Goal: Transaction & Acquisition: Purchase product/service

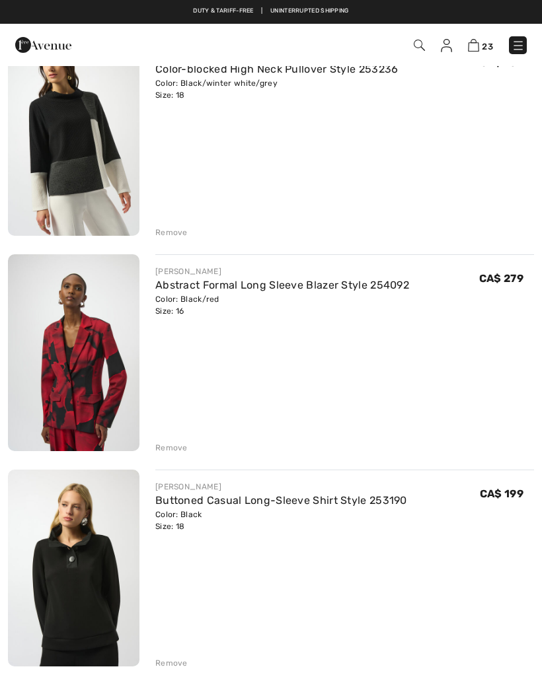
scroll to position [3173, 0]
click at [139, 369] on img at bounding box center [73, 353] width 131 height 197
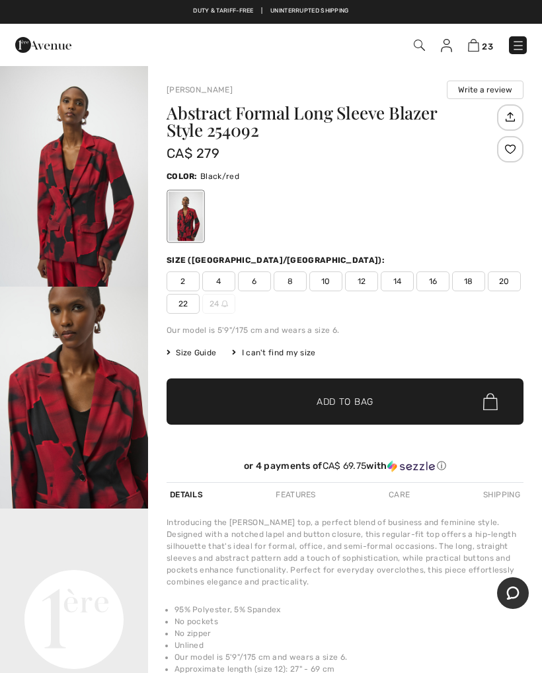
click at [20, 486] on img "2 / 5" at bounding box center [74, 398] width 148 height 222
click at [10, 515] on video "Your browser does not support the video tag." at bounding box center [74, 546] width 148 height 74
click at [14, 475] on img "2 / 5" at bounding box center [74, 398] width 148 height 222
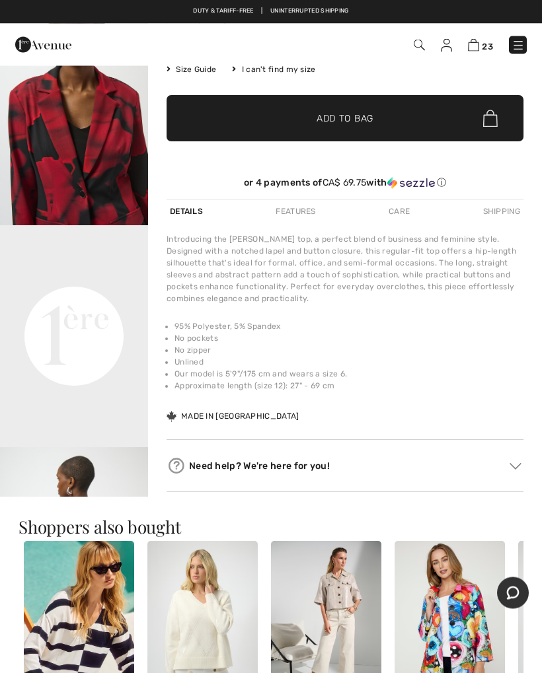
scroll to position [280, 0]
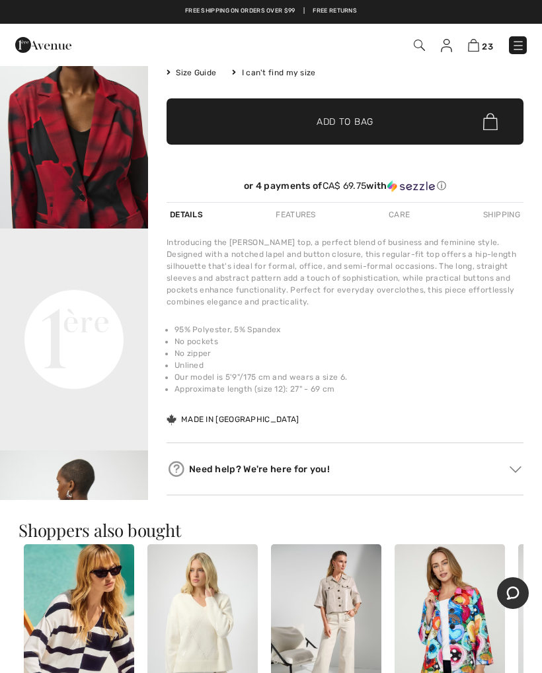
click at [99, 303] on video "Your browser does not support the video tag." at bounding box center [74, 266] width 148 height 74
click at [91, 303] on video "Your browser does not support the video tag." at bounding box center [74, 266] width 148 height 74
click at [95, 303] on video "Your browser does not support the video tag." at bounding box center [74, 266] width 148 height 74
click at [97, 303] on video "Your browser does not support the video tag." at bounding box center [74, 266] width 148 height 74
click at [102, 303] on video "Your browser does not support the video tag." at bounding box center [74, 266] width 148 height 74
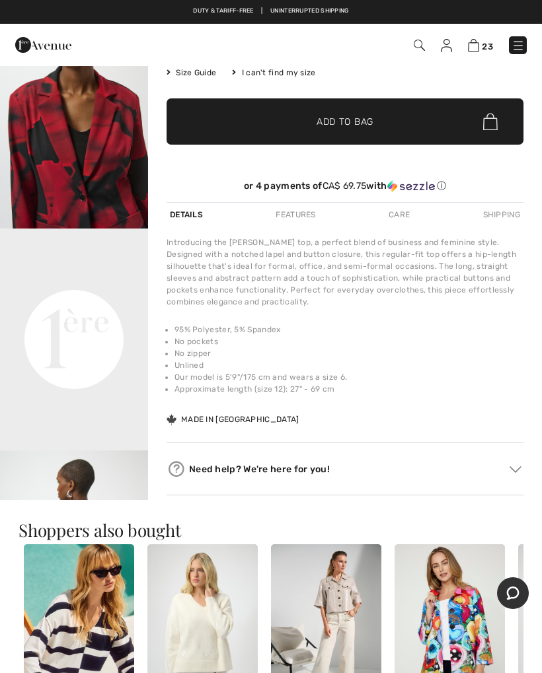
click at [96, 303] on video "Your browser does not support the video tag." at bounding box center [74, 266] width 148 height 74
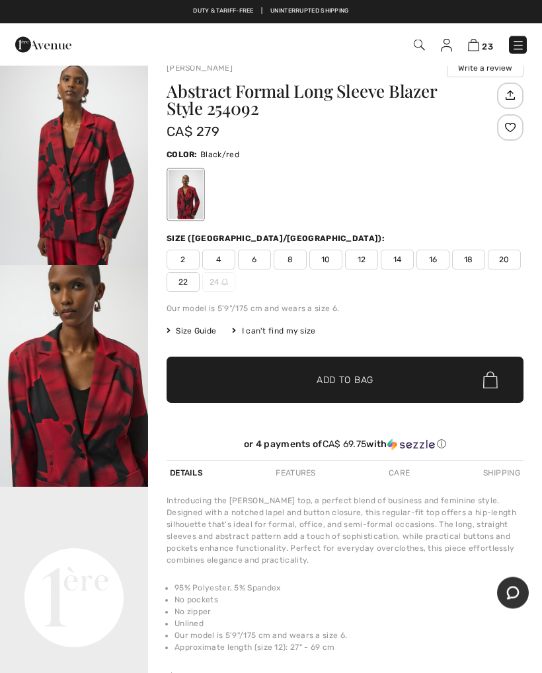
scroll to position [0, 0]
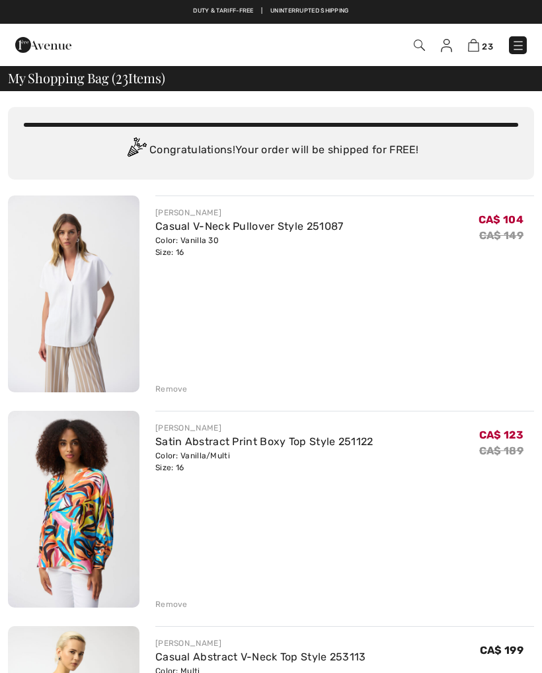
scroll to position [3173, 0]
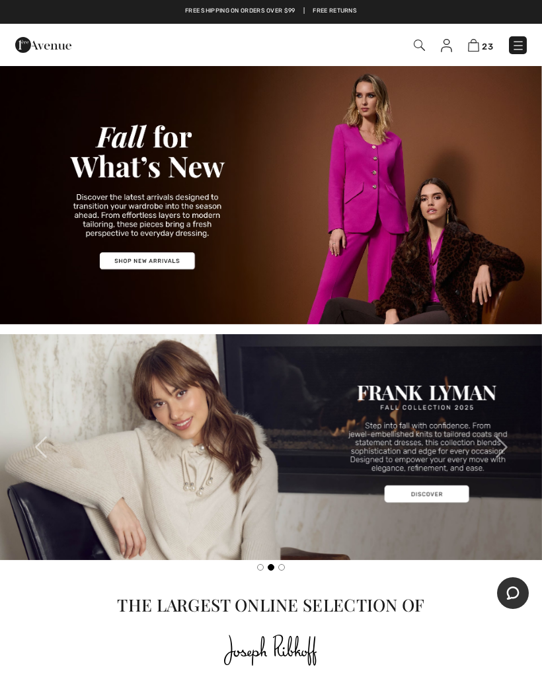
click at [521, 40] on img at bounding box center [517, 45] width 13 height 13
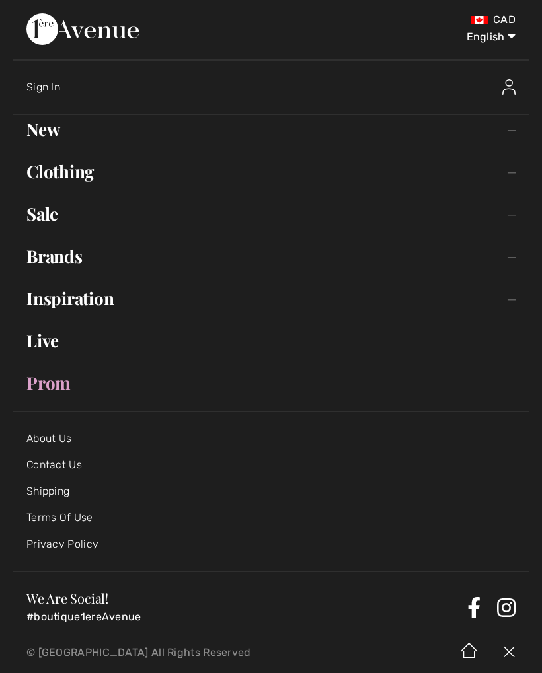
click at [47, 123] on link "New Toggle submenu" at bounding box center [270, 129] width 515 height 29
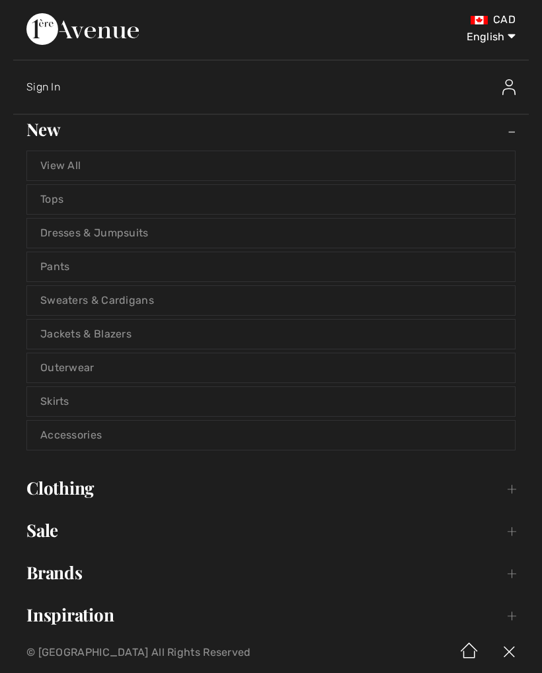
click at [62, 400] on link "Skirts" at bounding box center [271, 401] width 488 height 29
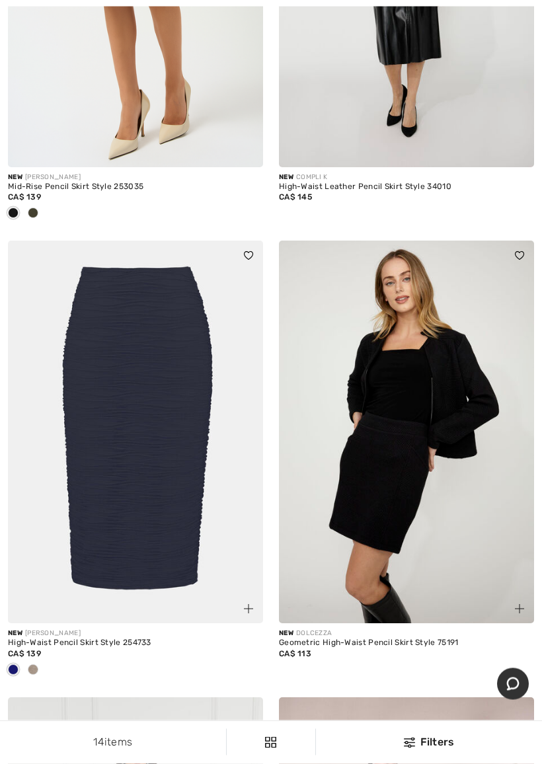
scroll to position [1218, 0]
click at [166, 426] on img at bounding box center [135, 431] width 255 height 383
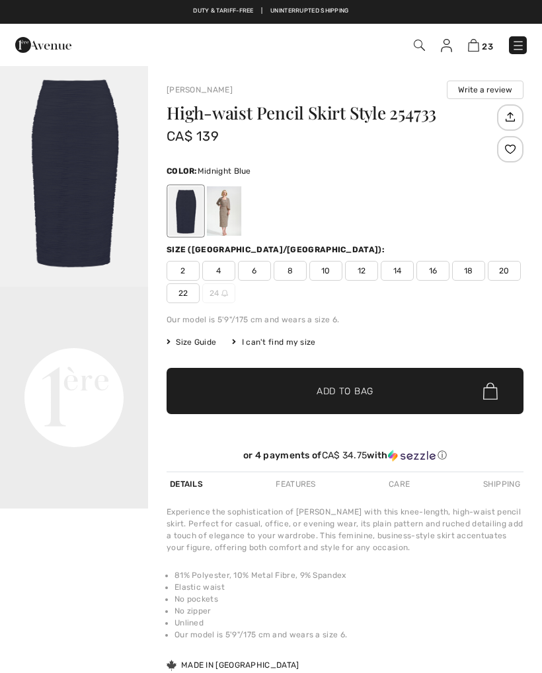
checkbox input "true"
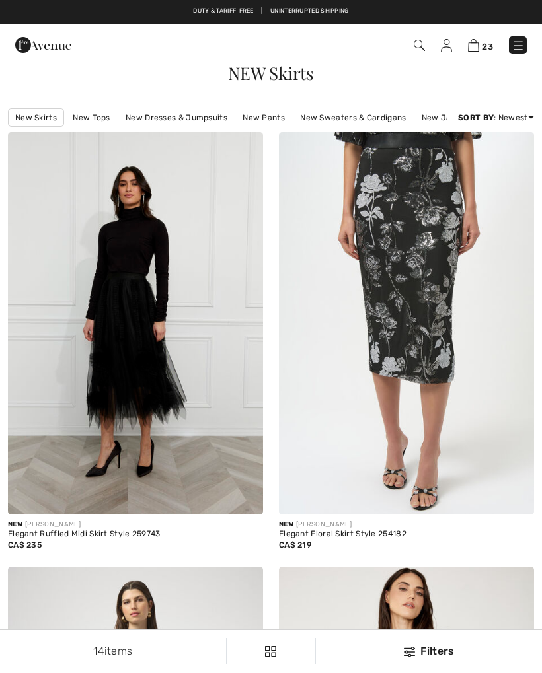
checkbox input "true"
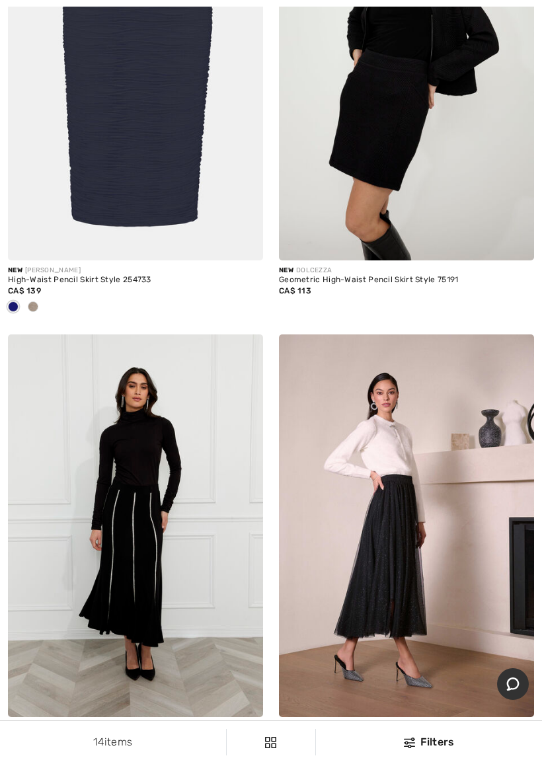
scroll to position [1598, 0]
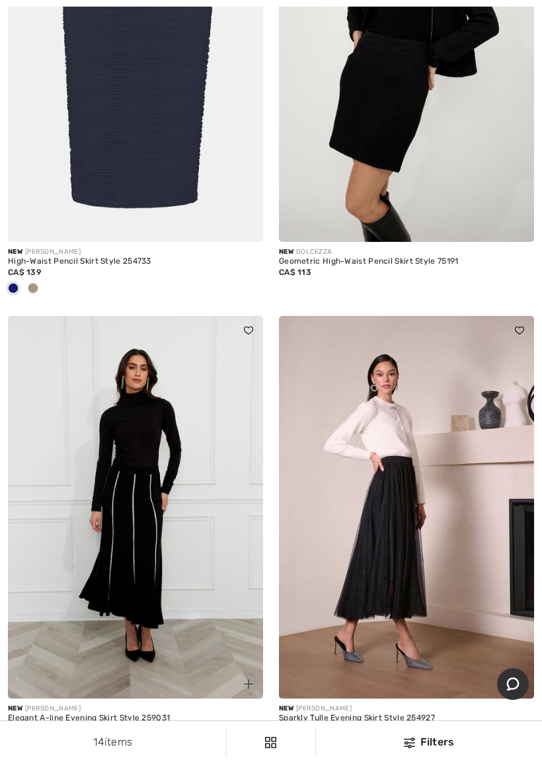
click at [143, 499] on img at bounding box center [135, 507] width 255 height 383
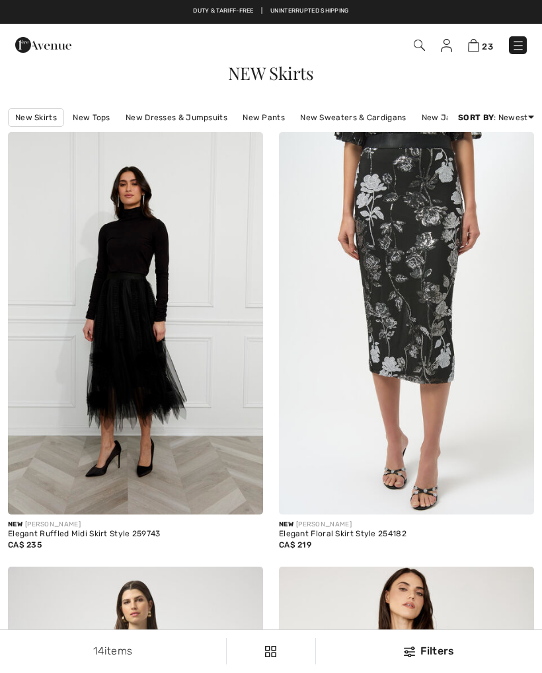
checkbox input "true"
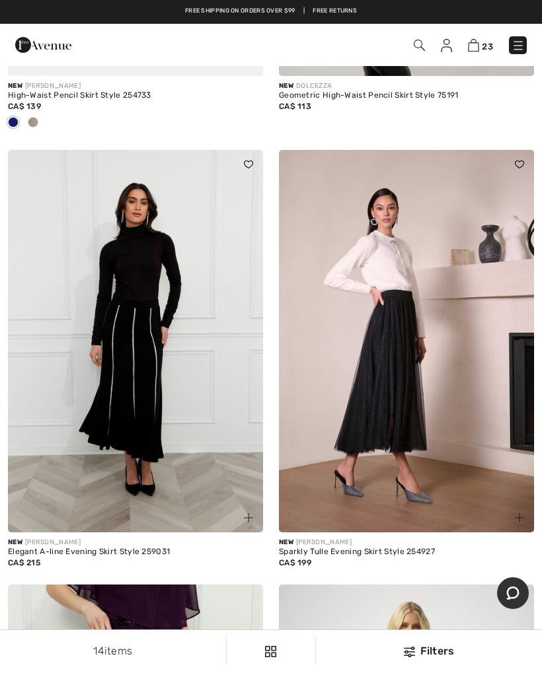
scroll to position [1759, 0]
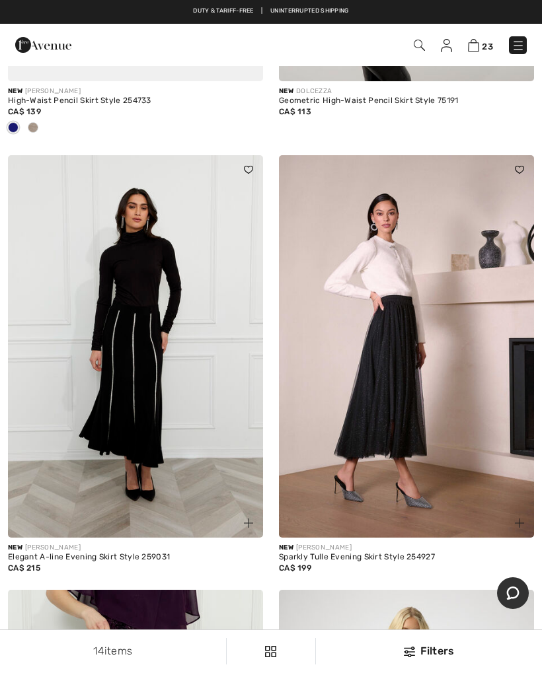
click at [145, 379] on img at bounding box center [135, 346] width 255 height 383
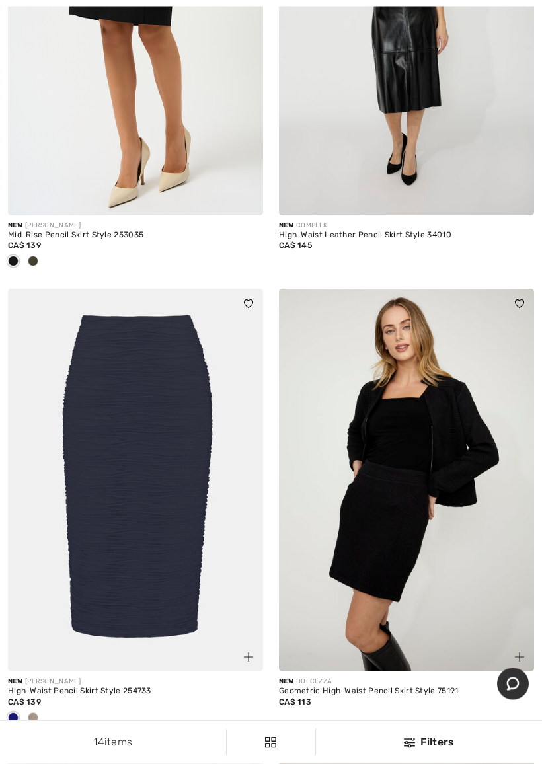
scroll to position [1169, 0]
click at [159, 582] on img at bounding box center [135, 480] width 255 height 383
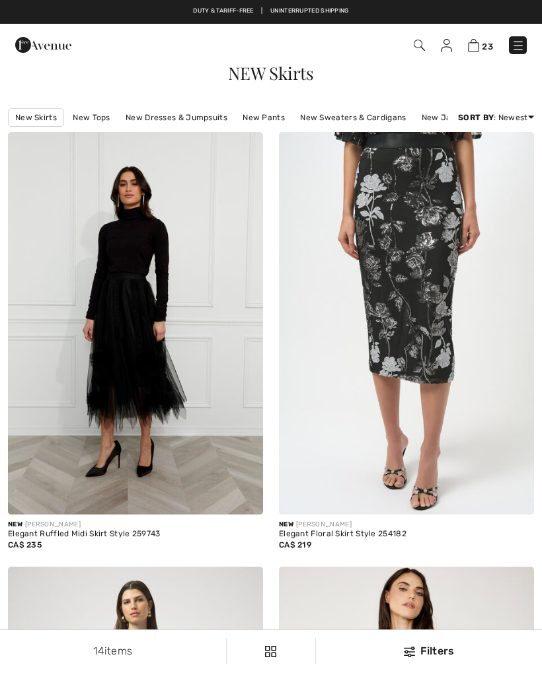
checkbox input "true"
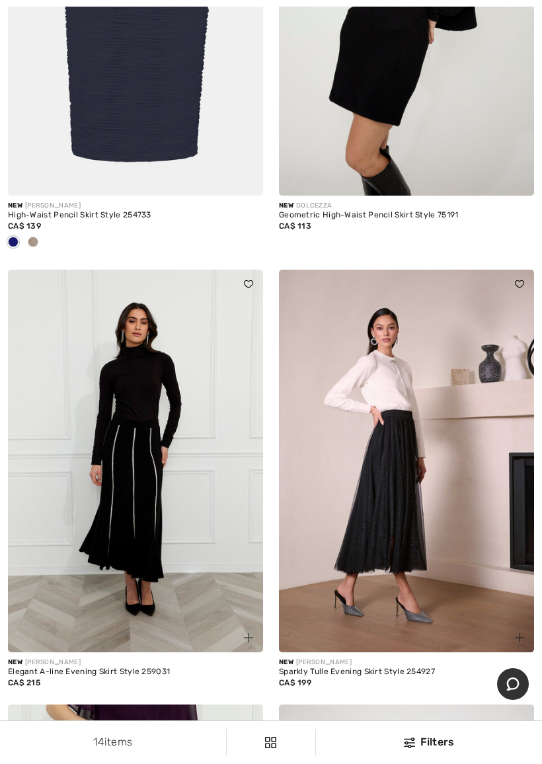
scroll to position [1646, 0]
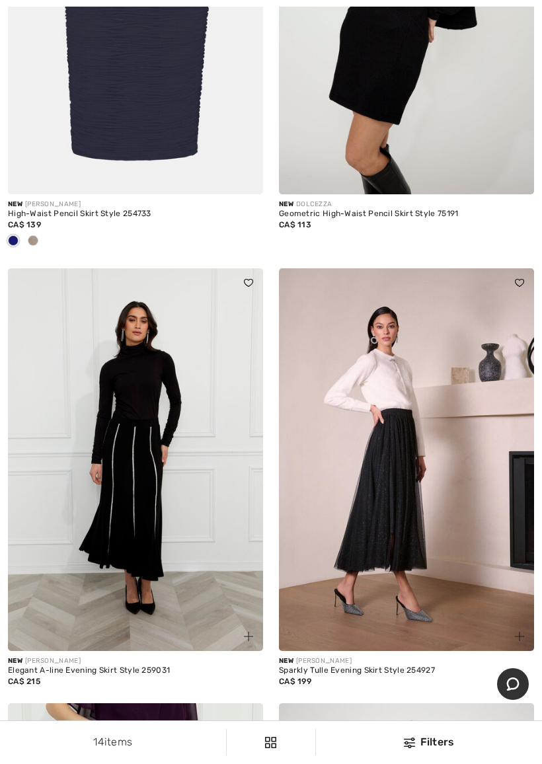
click at [151, 517] on img at bounding box center [135, 459] width 255 height 383
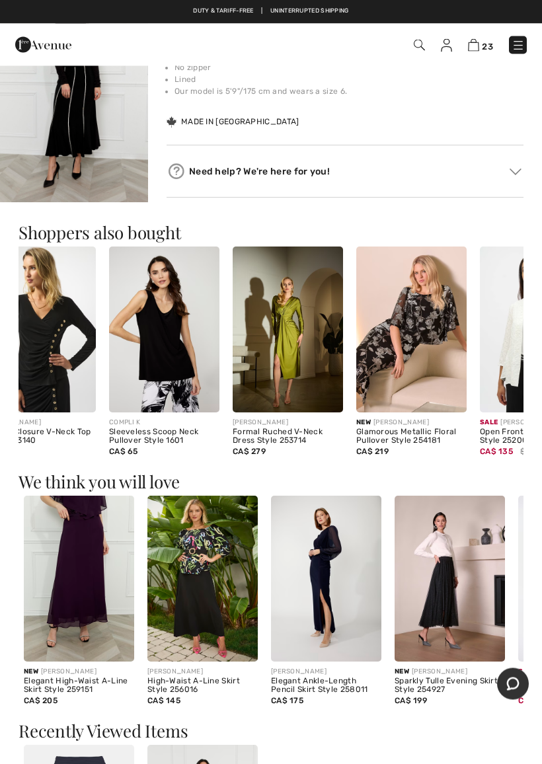
scroll to position [567, 0]
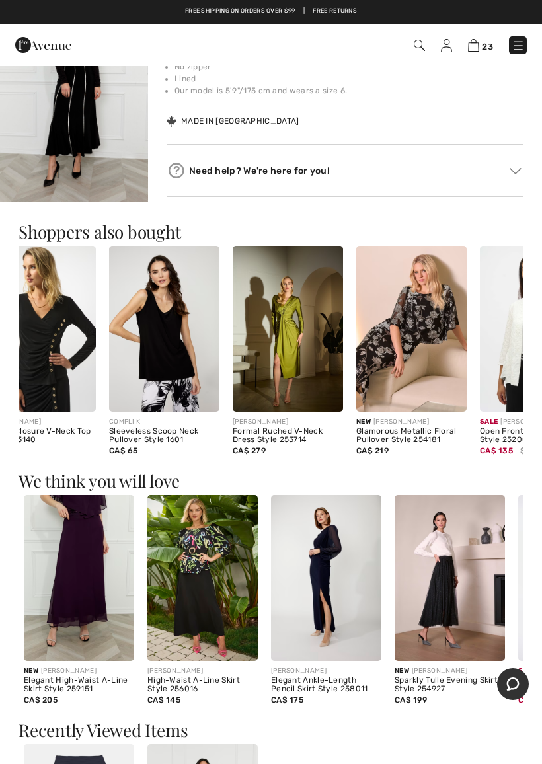
click at [219, 599] on img at bounding box center [202, 578] width 110 height 166
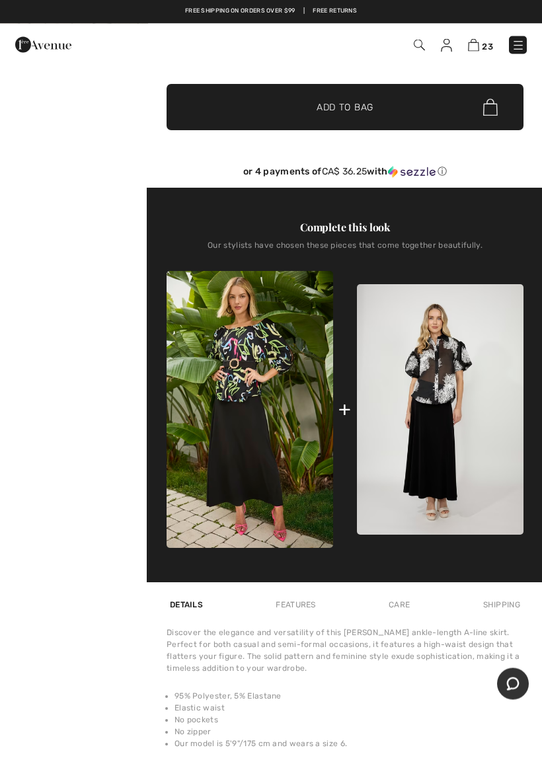
scroll to position [285, 0]
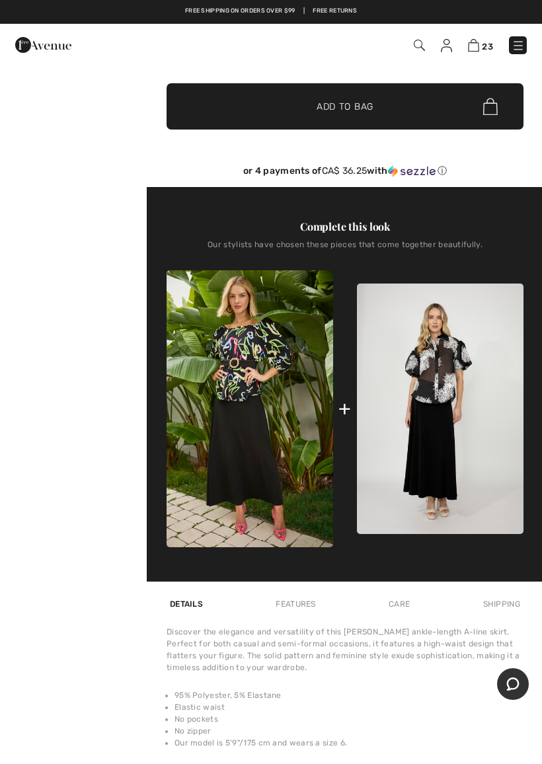
click at [449, 462] on img at bounding box center [440, 408] width 166 height 250
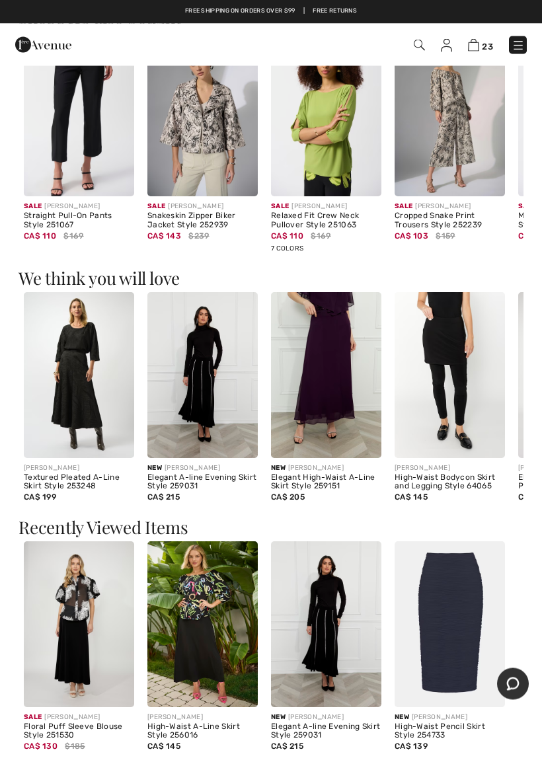
scroll to position [1152, 0]
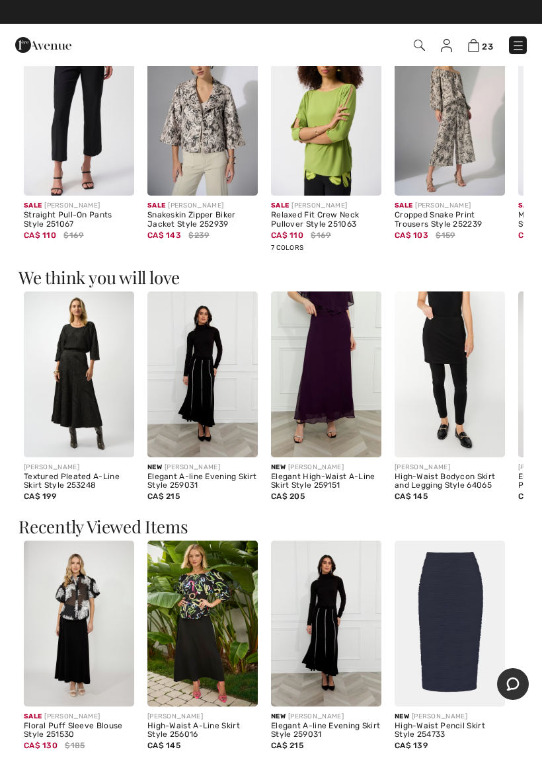
click at [337, 626] on img at bounding box center [326, 623] width 110 height 166
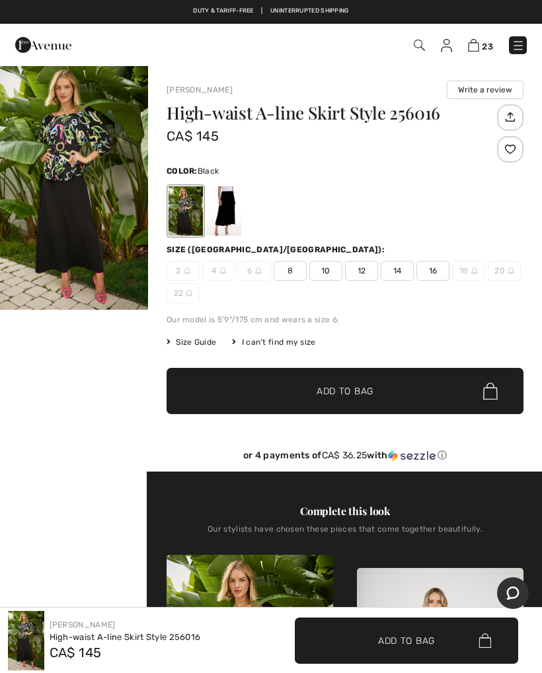
click at [94, 252] on img "1 / 1" at bounding box center [74, 187] width 148 height 245
click at [229, 206] on div at bounding box center [224, 211] width 34 height 50
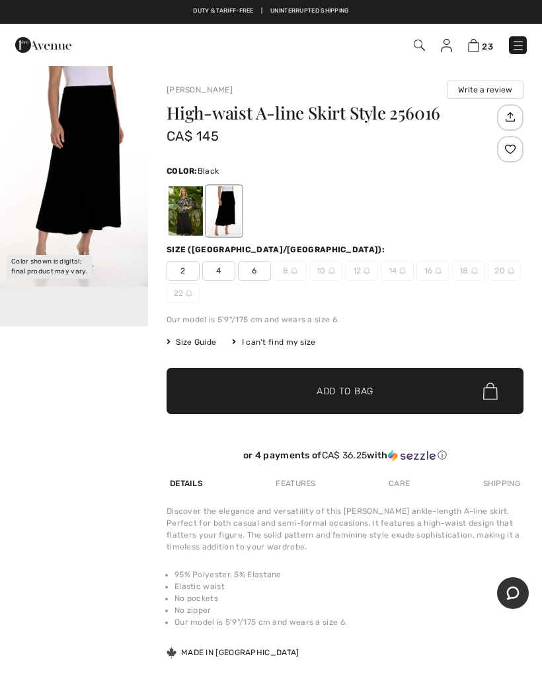
click at [194, 211] on div at bounding box center [185, 211] width 34 height 50
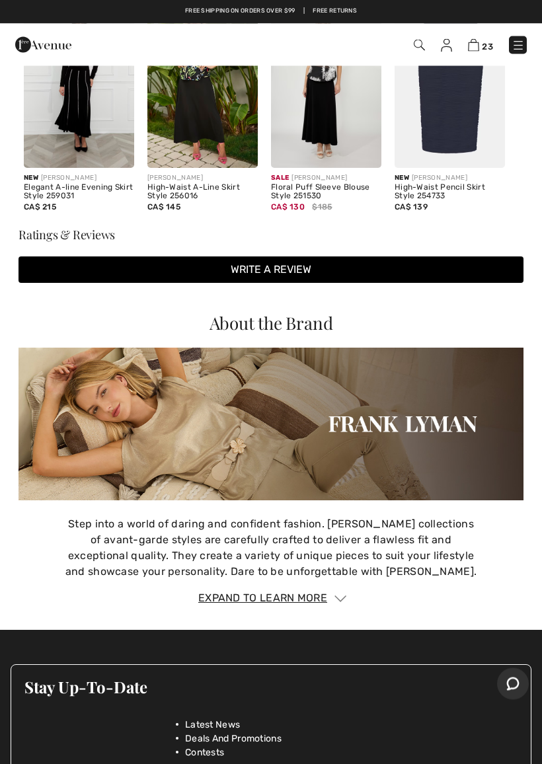
scroll to position [1679, 0]
click at [266, 600] on div "Expand to Learn More" at bounding box center [270, 598] width 505 height 16
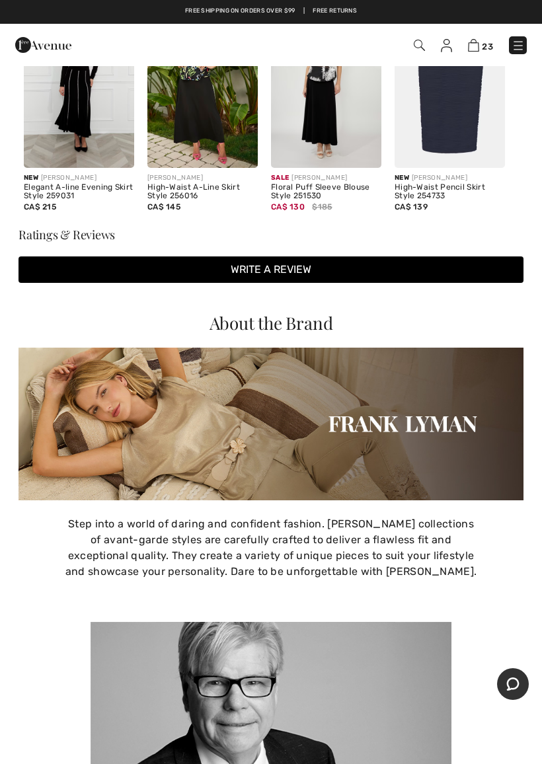
click at [368, 434] on img at bounding box center [270, 424] width 505 height 153
click at [184, 426] on img at bounding box center [270, 424] width 505 height 153
click at [219, 336] on div "About the Brand Step into a world of daring and confident fashion. Frank Lyman’…" at bounding box center [270, 446] width 505 height 265
